Goal: Task Accomplishment & Management: Manage account settings

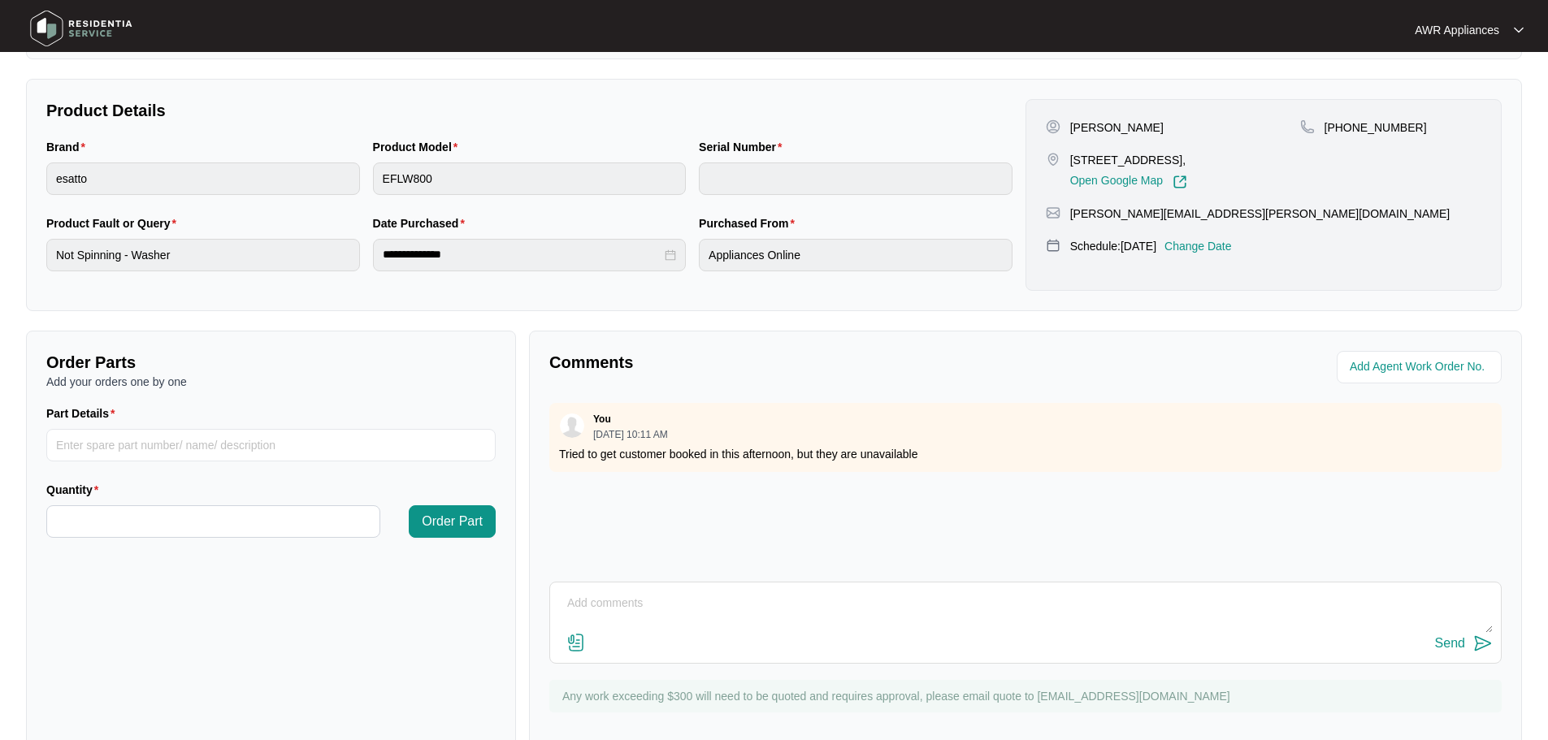
scroll to position [338, 0]
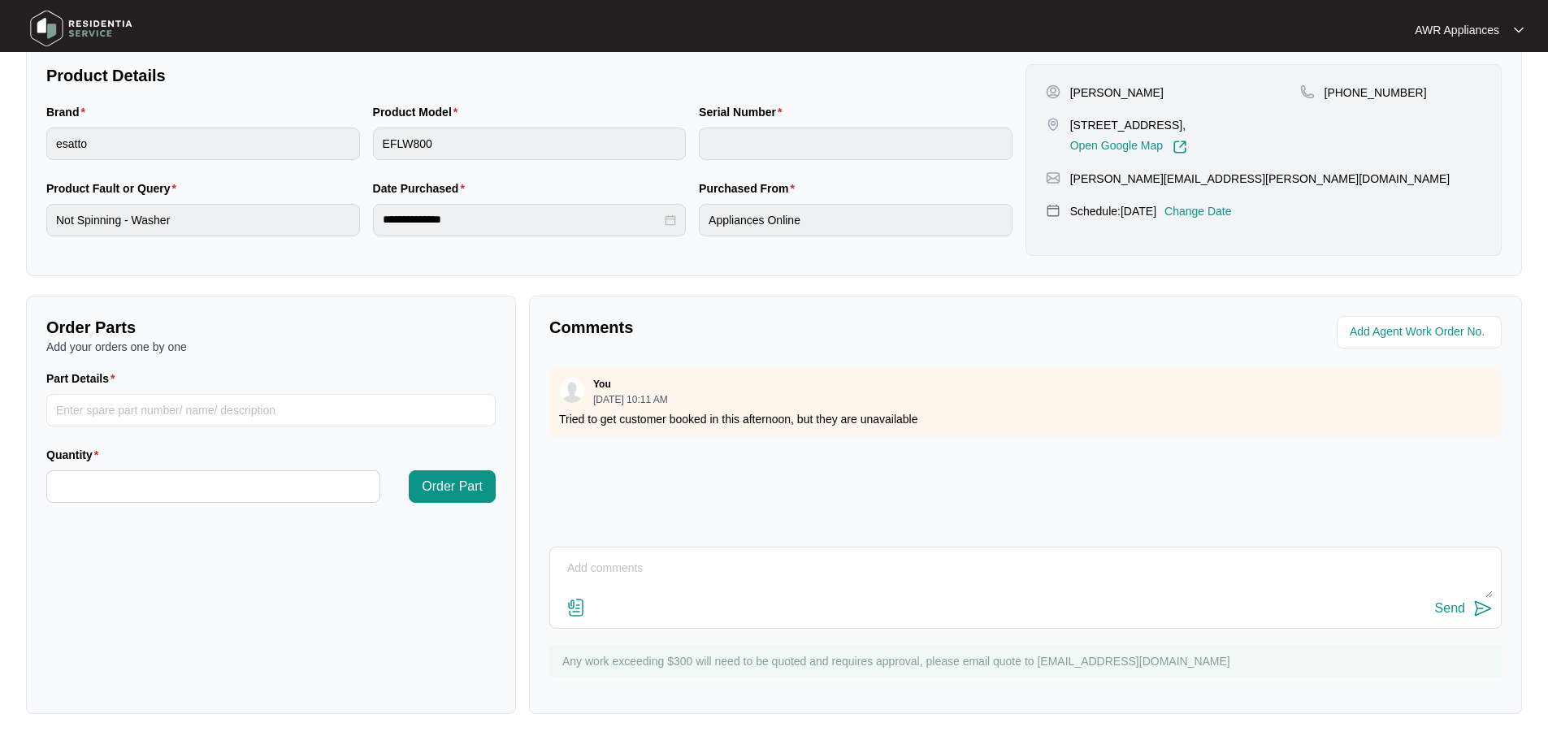
click at [61, 33] on img at bounding box center [81, 28] width 114 height 49
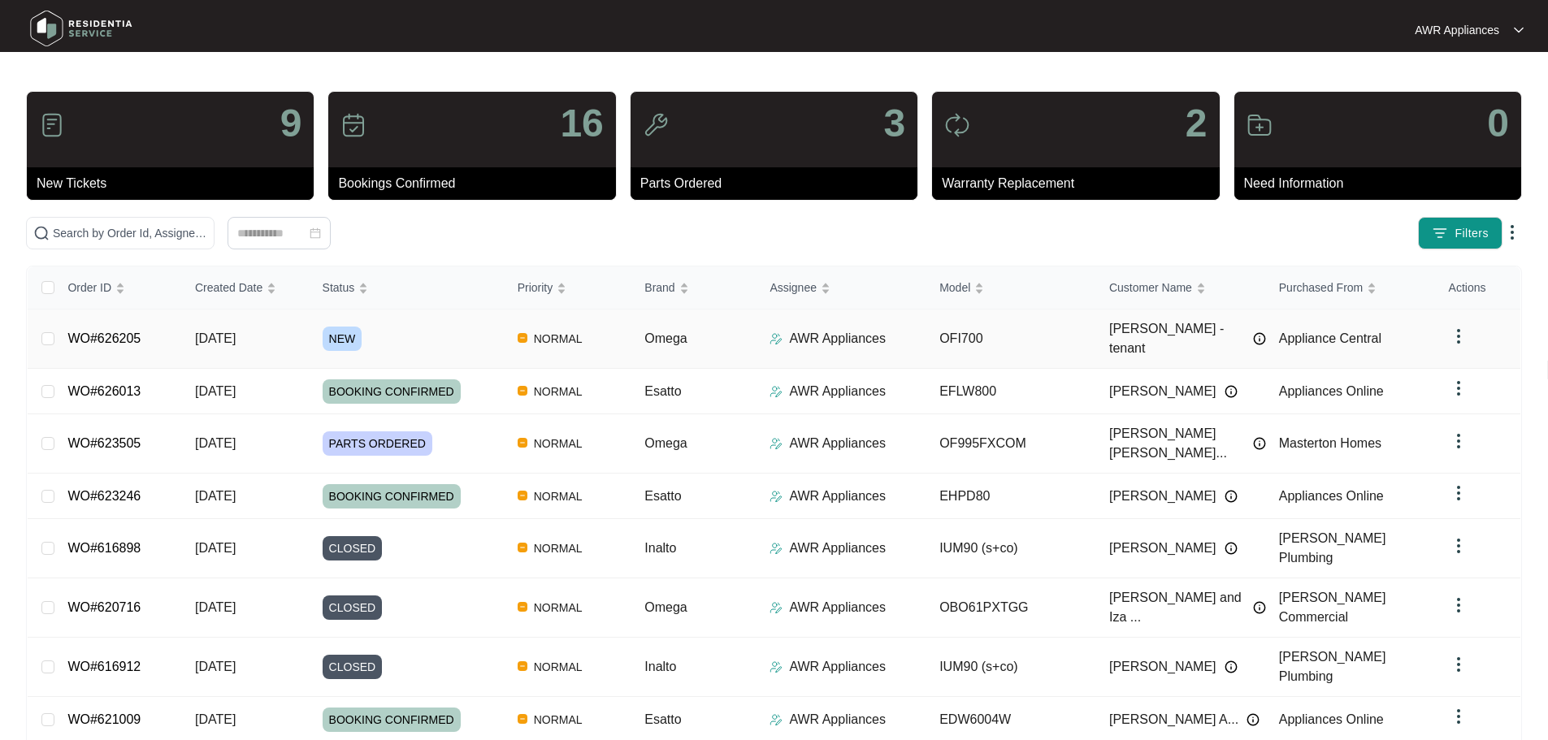
click at [337, 327] on span "NEW" at bounding box center [343, 339] width 40 height 24
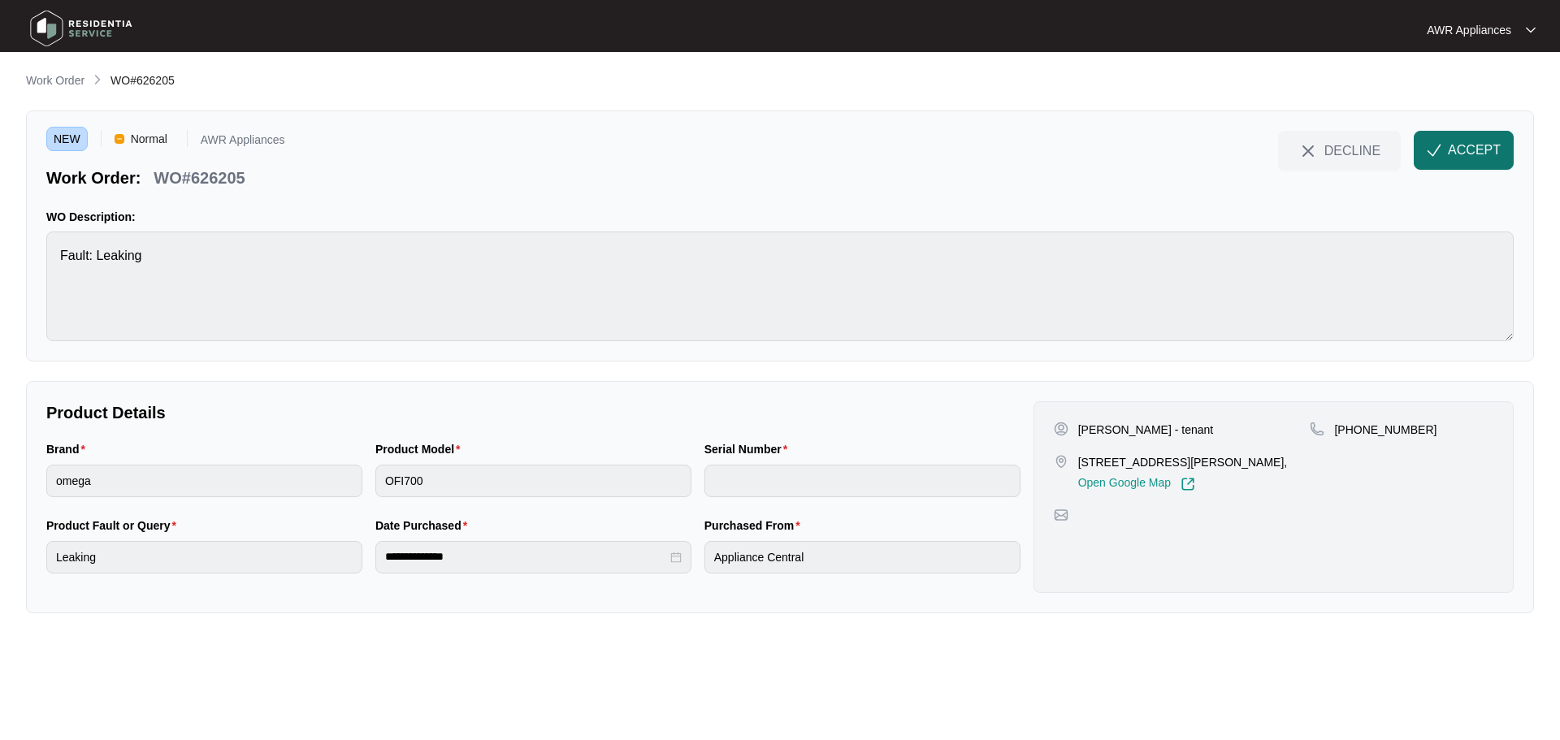
click at [1450, 148] on span "ACCEPT" at bounding box center [1474, 151] width 53 height 20
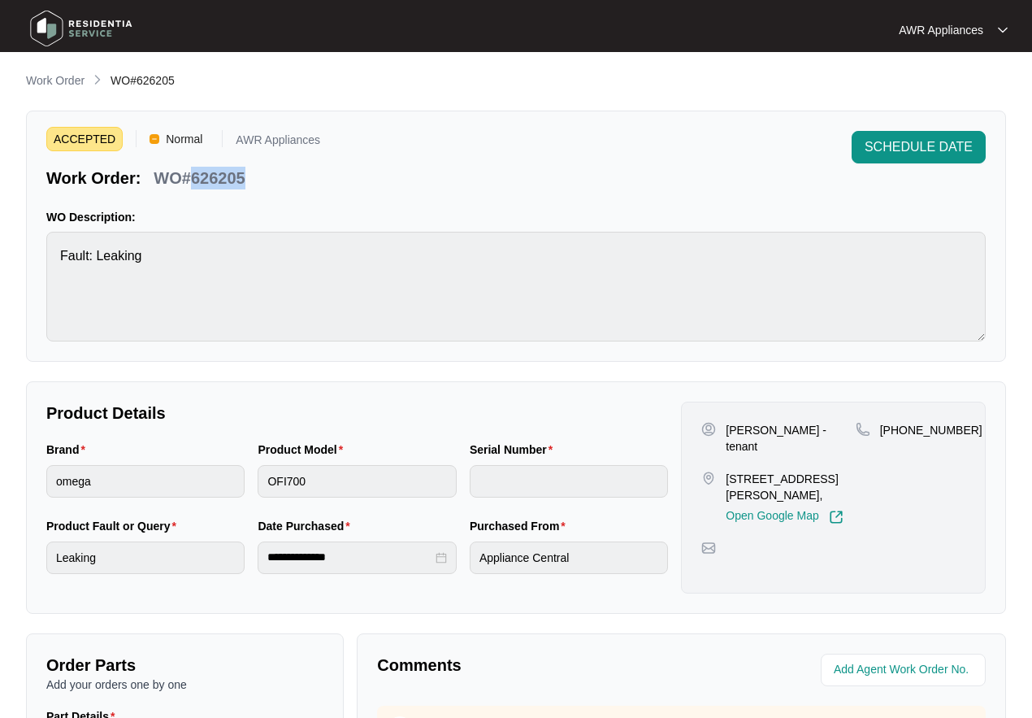
drag, startPoint x: 191, startPoint y: 176, endPoint x: 242, endPoint y: 176, distance: 51.2
click at [242, 176] on p "WO#626205" at bounding box center [199, 178] width 91 height 23
copy p "626205"
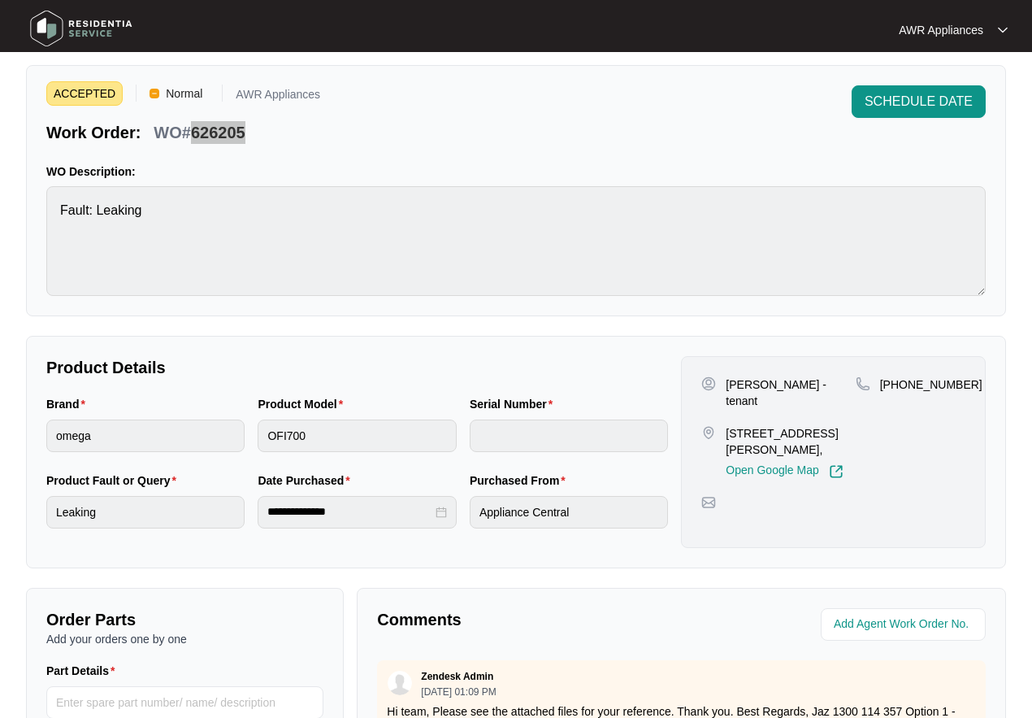
scroll to position [81, 0]
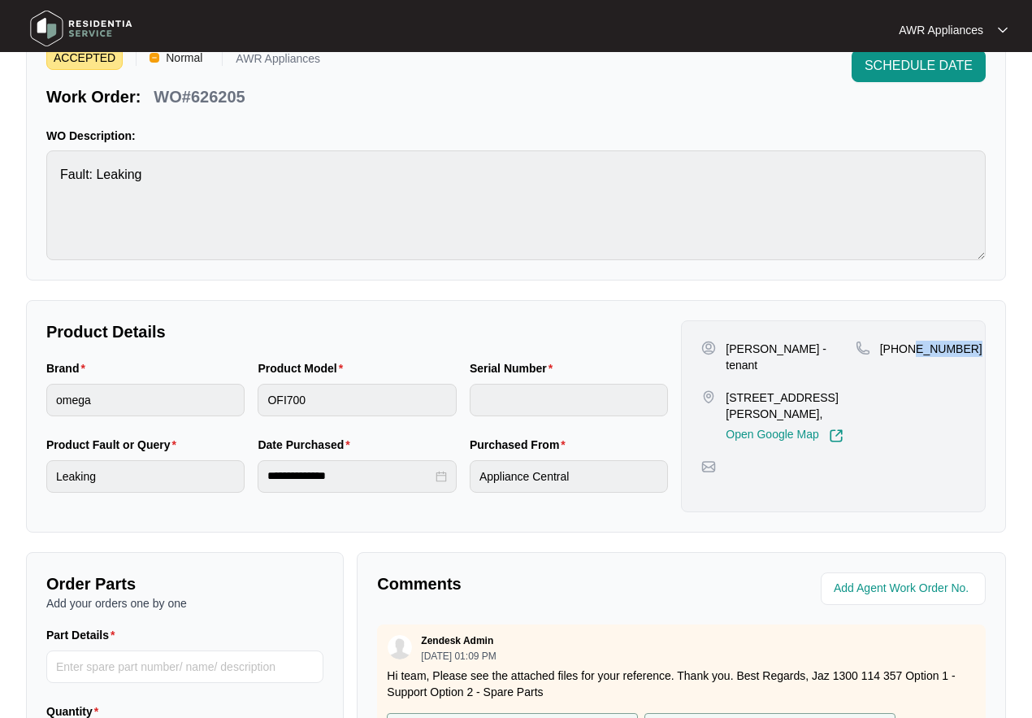
drag, startPoint x: 909, startPoint y: 349, endPoint x: 963, endPoint y: 341, distance: 54.9
click at [963, 341] on div "[PHONE_NUMBER]" at bounding box center [911, 349] width 110 height 16
copy p "5864 1288"
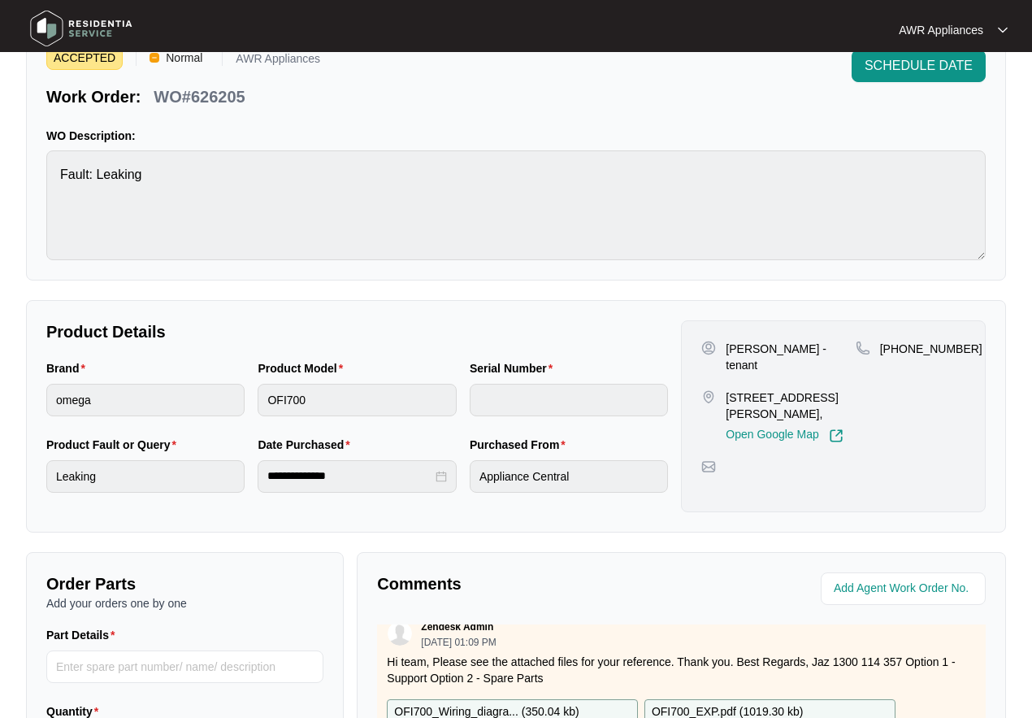
click at [504, 703] on p "OFI700_Wiring_diagra... ( 350.04 kb )" at bounding box center [486, 712] width 184 height 18
click at [705, 699] on div "OFI700_EXP.pdf ( 1019.30 kb )" at bounding box center [769, 712] width 251 height 26
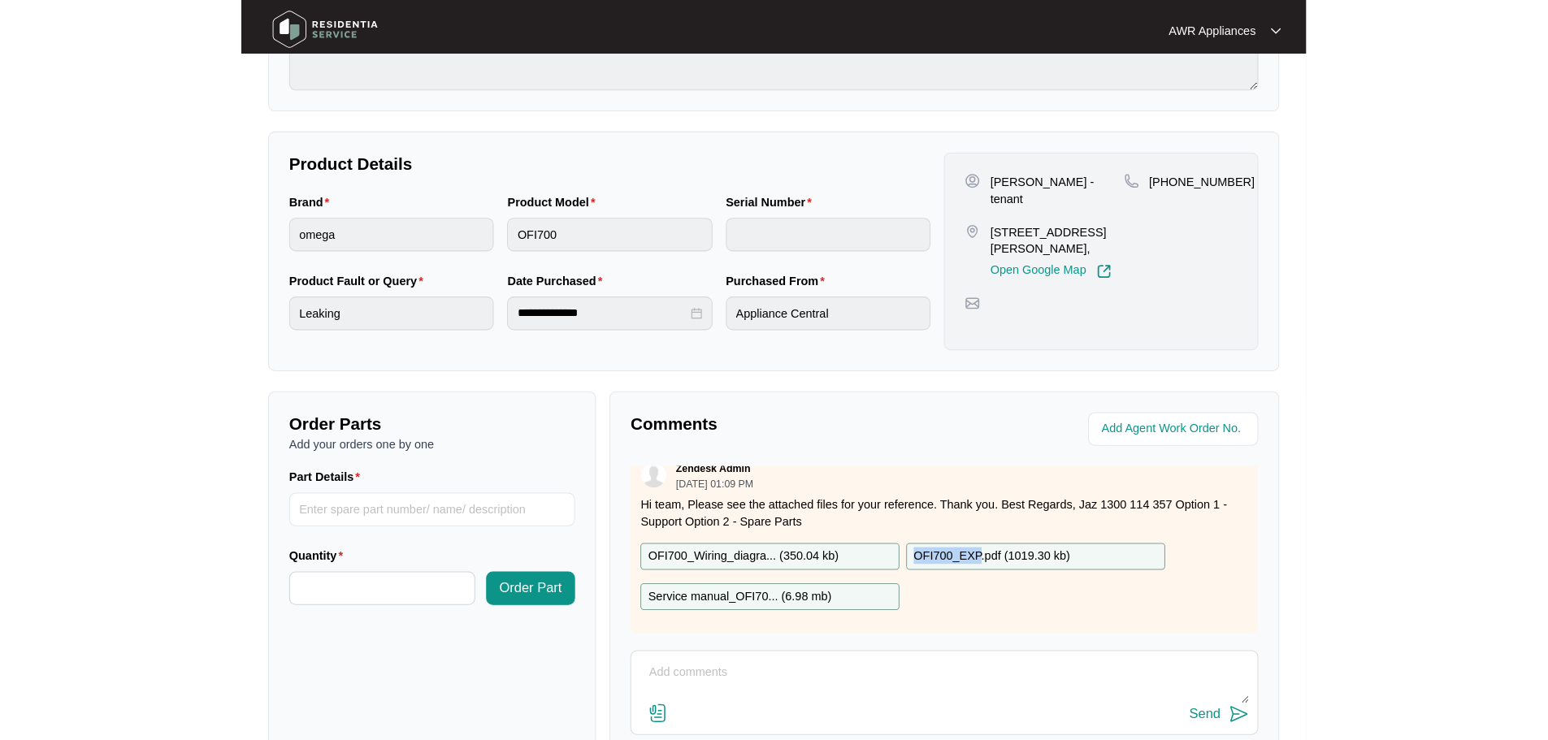
scroll to position [325, 0]
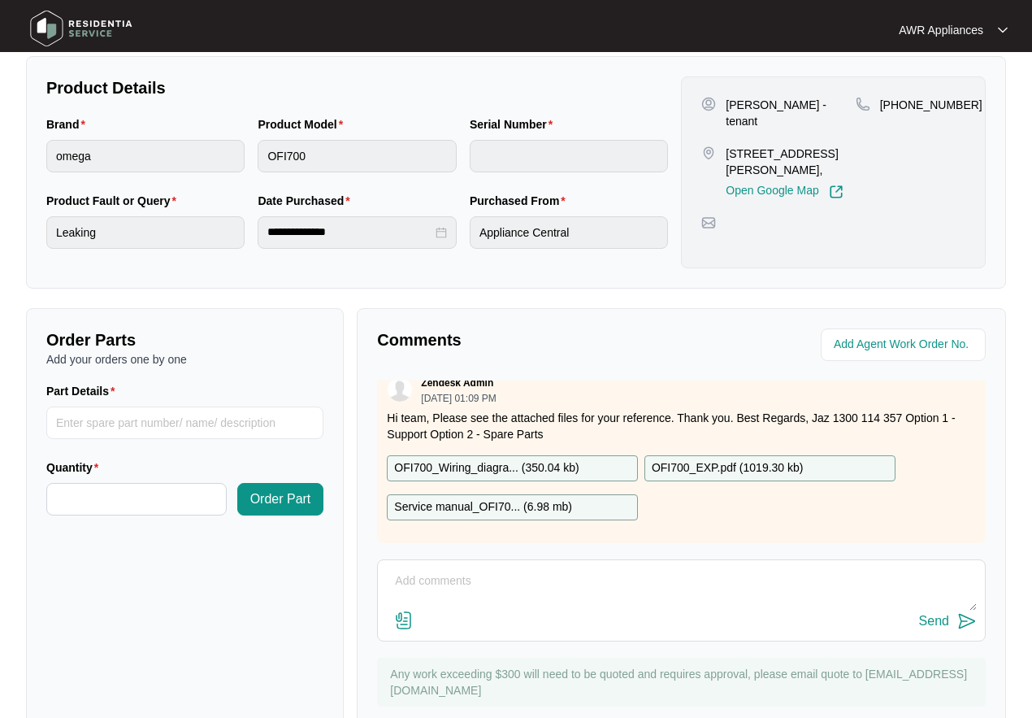
click at [512, 498] on p "Service manual_OFI70... ( 6.98 mb )" at bounding box center [483, 507] width 178 height 18
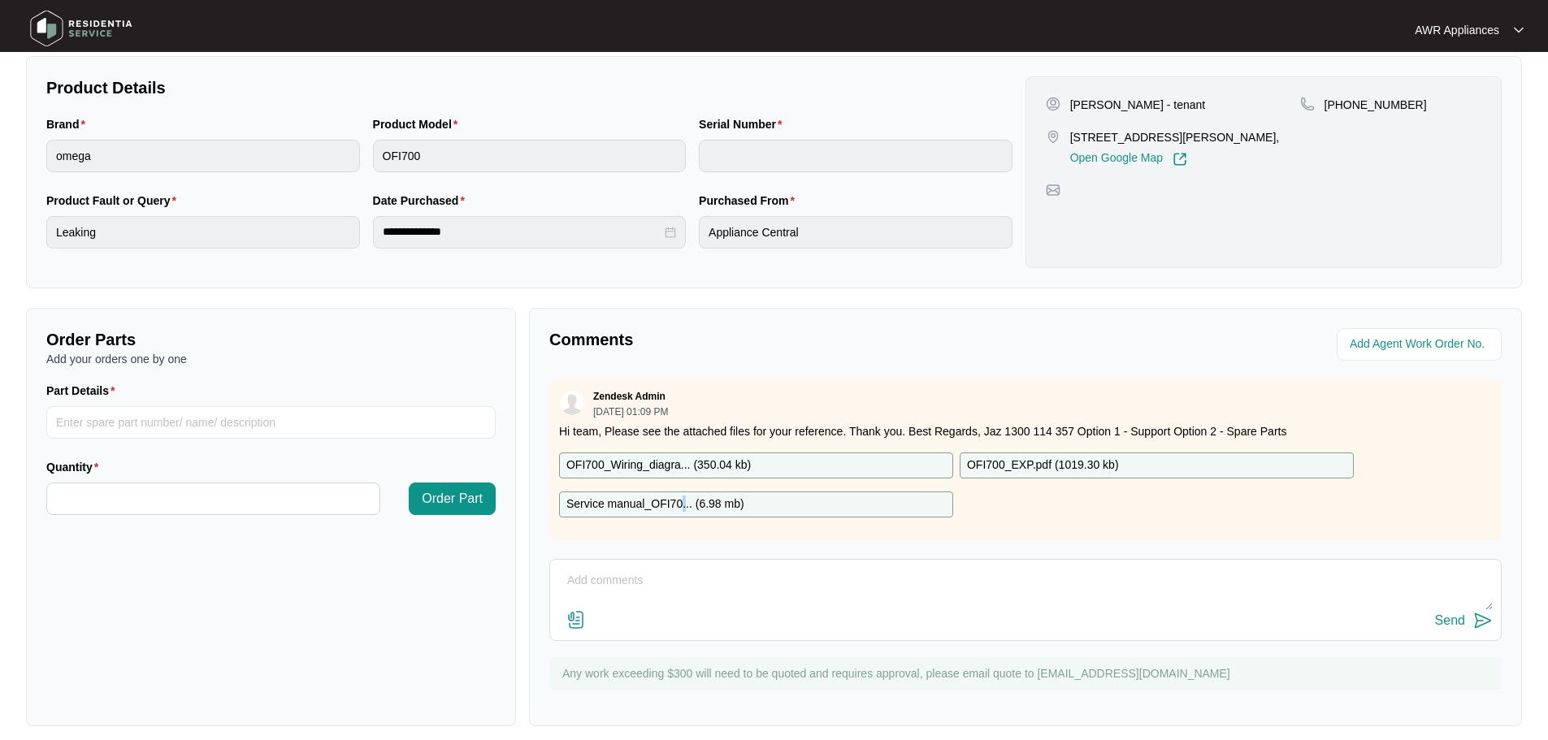
scroll to position [10, 0]
